Goal: Task Accomplishment & Management: Complete application form

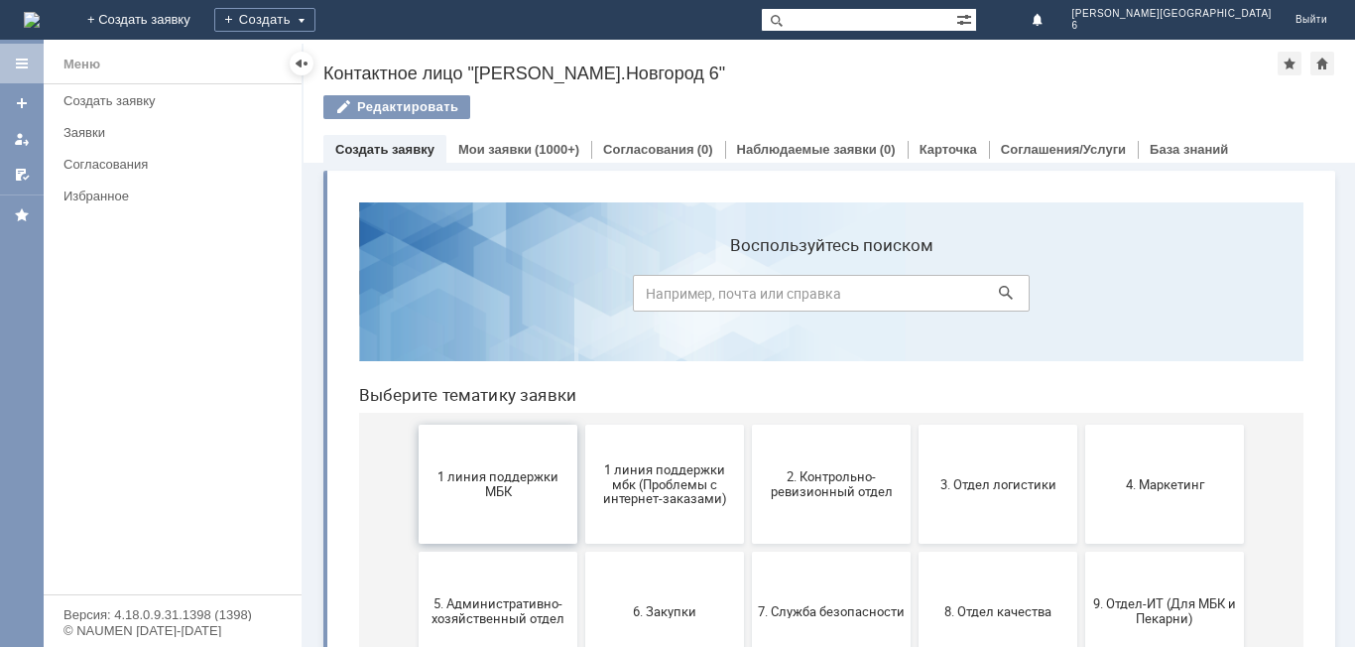
click at [517, 525] on button "1 линия поддержки МБК" at bounding box center [498, 483] width 159 height 119
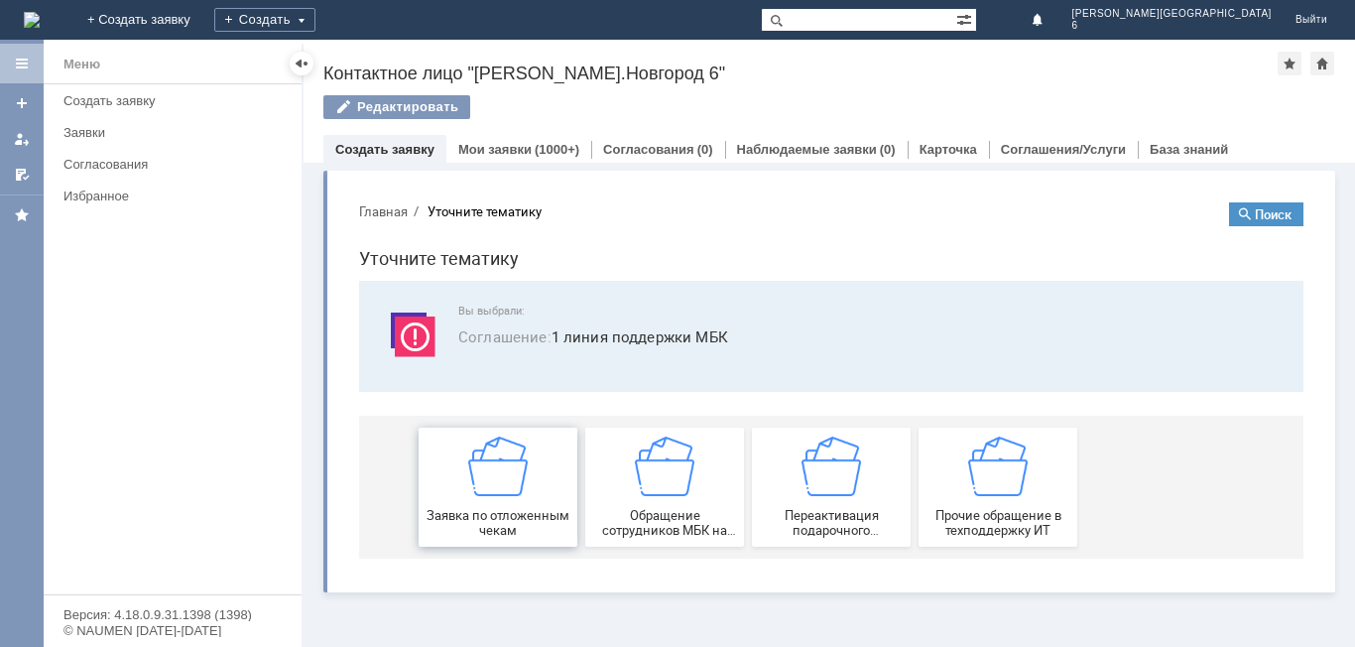
click at [516, 518] on span "Заявка по отложенным чекам" at bounding box center [497, 523] width 147 height 30
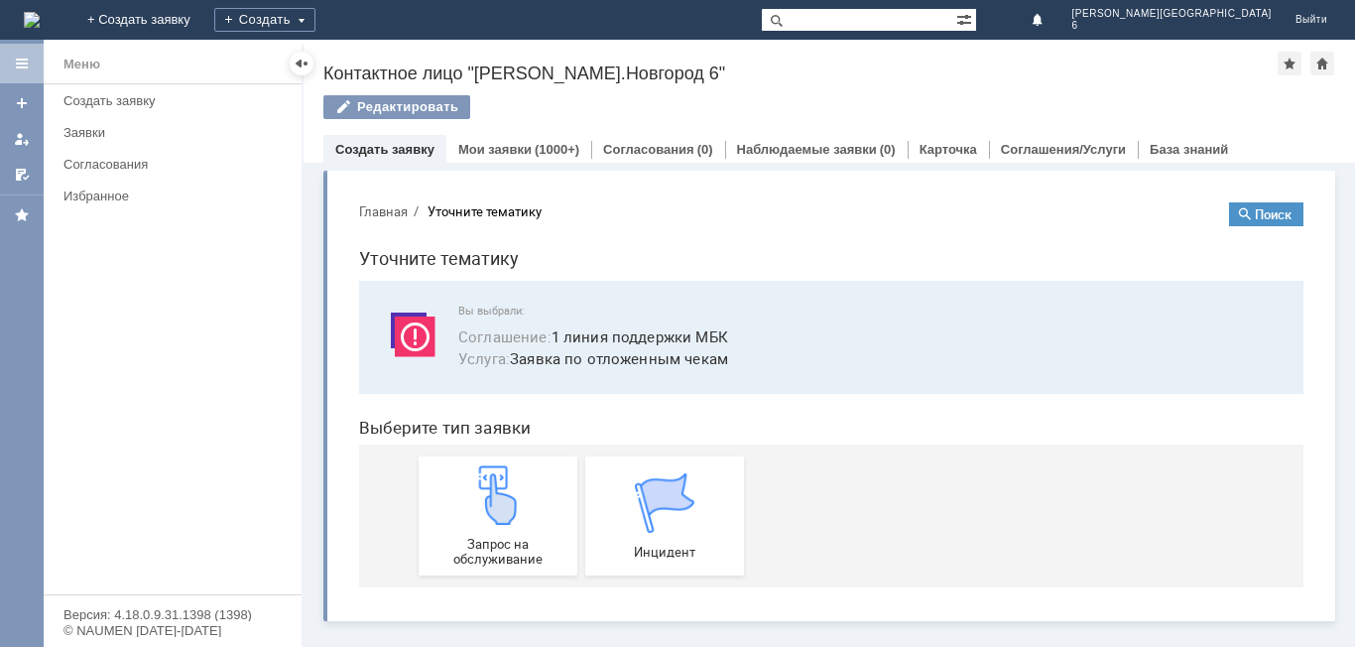
click at [516, 518] on img at bounding box center [498, 495] width 60 height 60
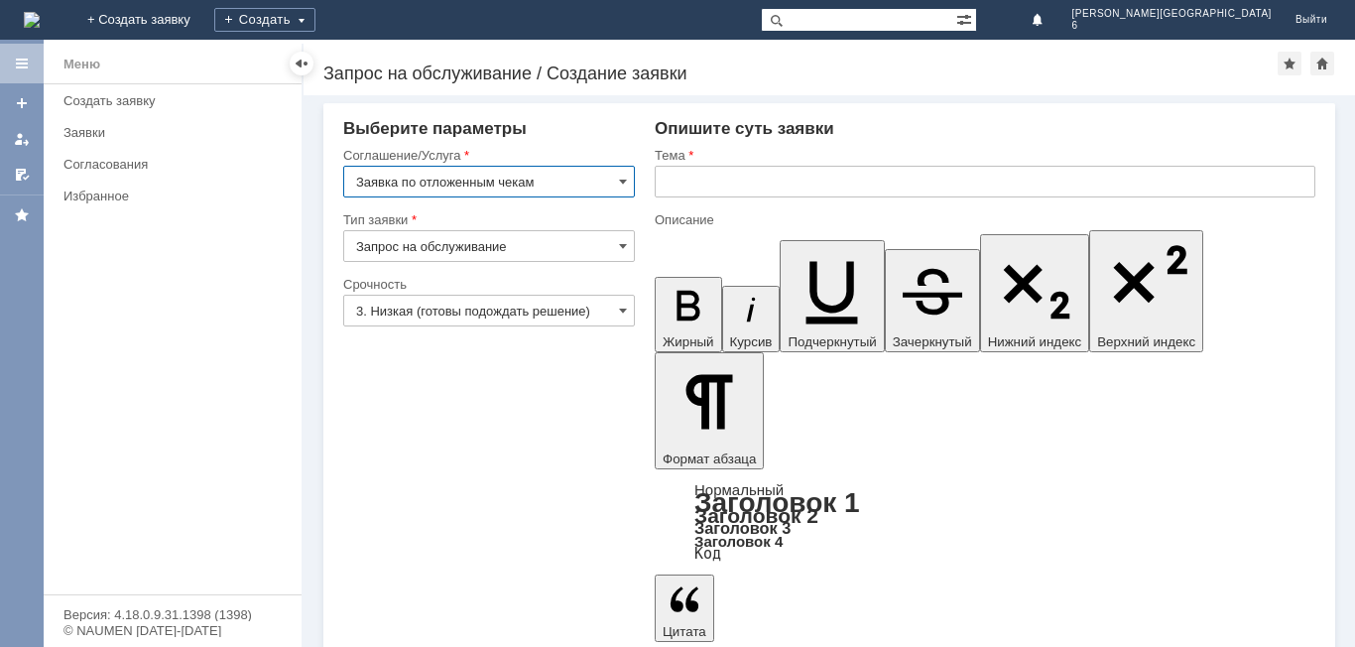
click at [812, 180] on input "text" at bounding box center [985, 182] width 661 height 32
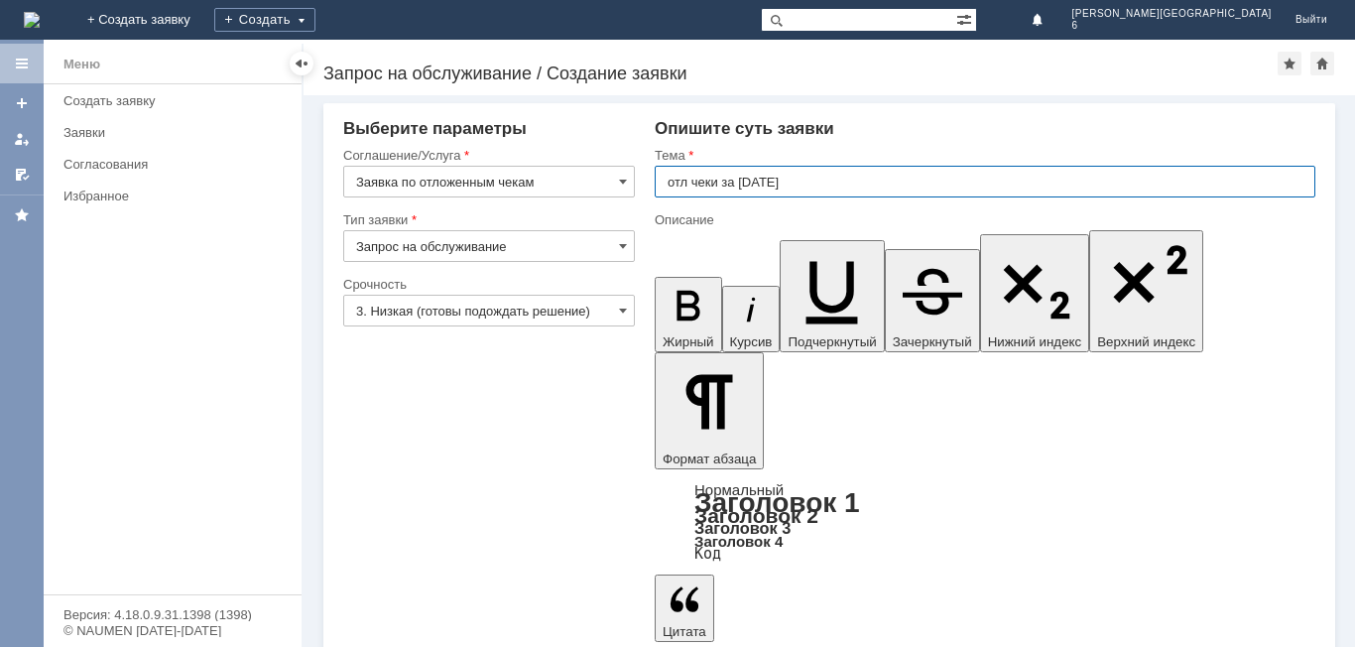
type input "отл чеки за [DATE]"
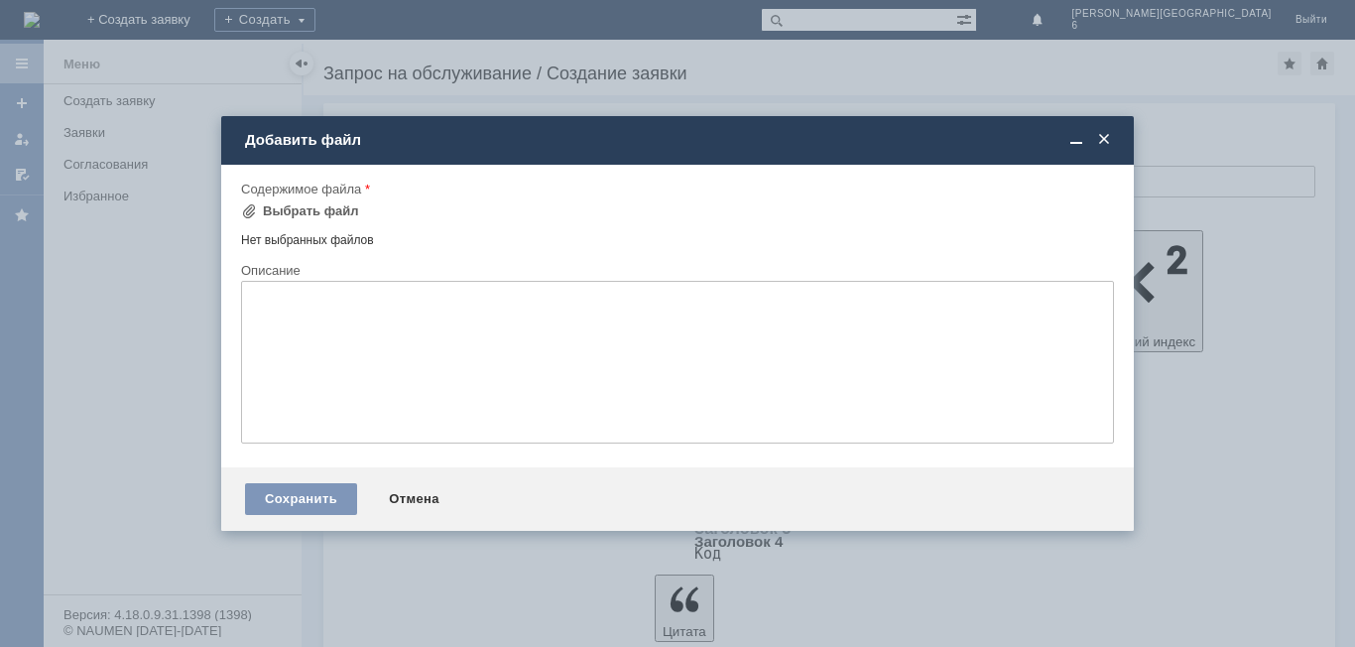
click at [332, 239] on div "Нет выбранных файлов" at bounding box center [677, 236] width 873 height 23
click at [304, 514] on div "Сохранить" at bounding box center [301, 499] width 112 height 32
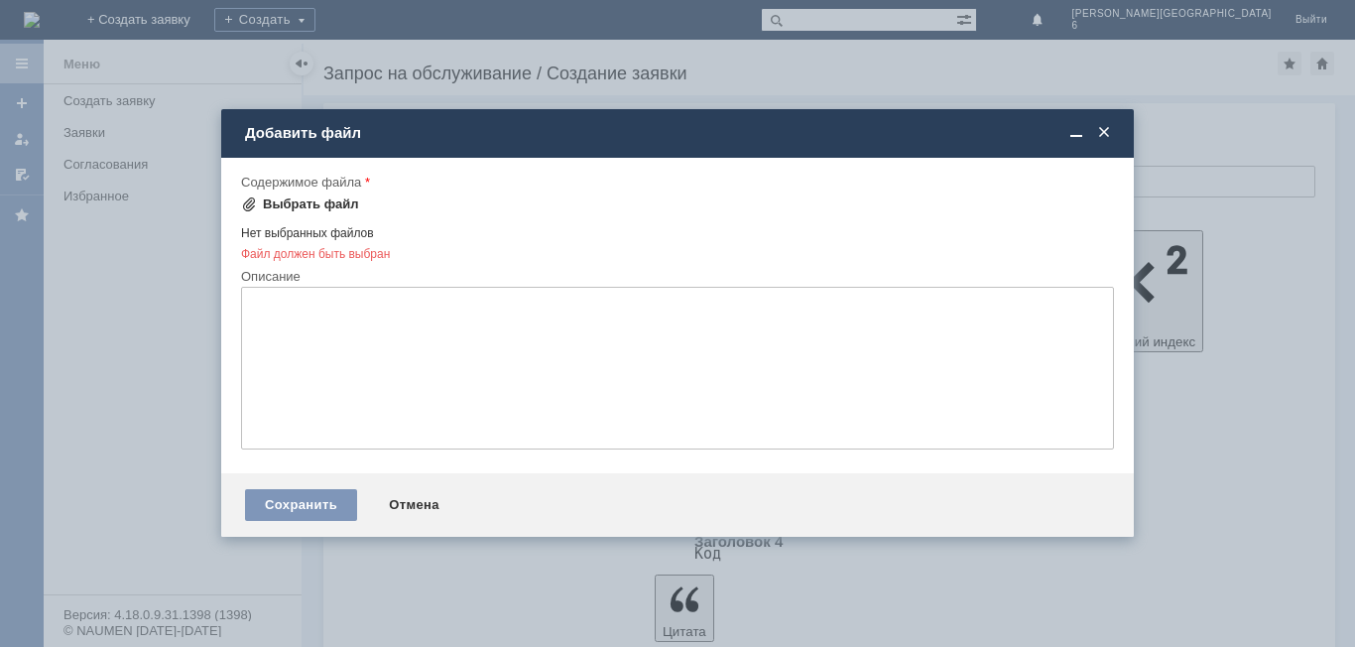
click at [334, 202] on div "Выбрать файл" at bounding box center [311, 204] width 96 height 16
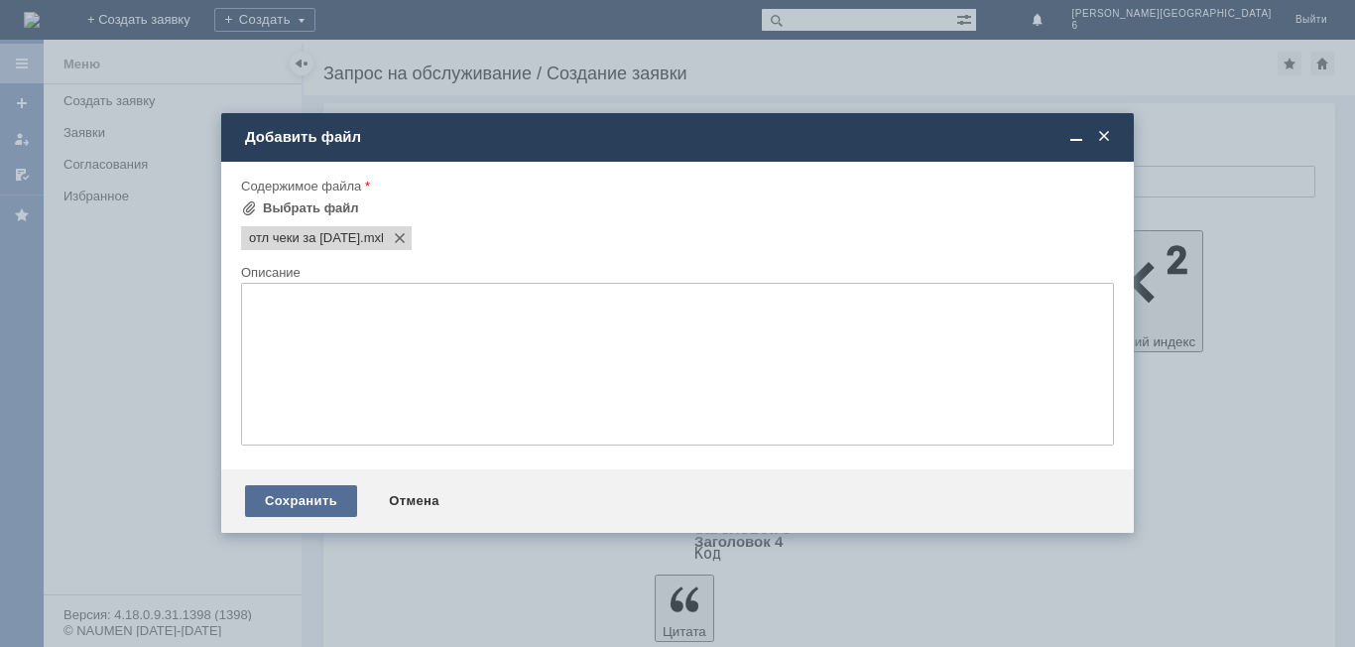
click at [334, 513] on div "Сохранить" at bounding box center [301, 501] width 112 height 32
